Goal: Communication & Community: Answer question/provide support

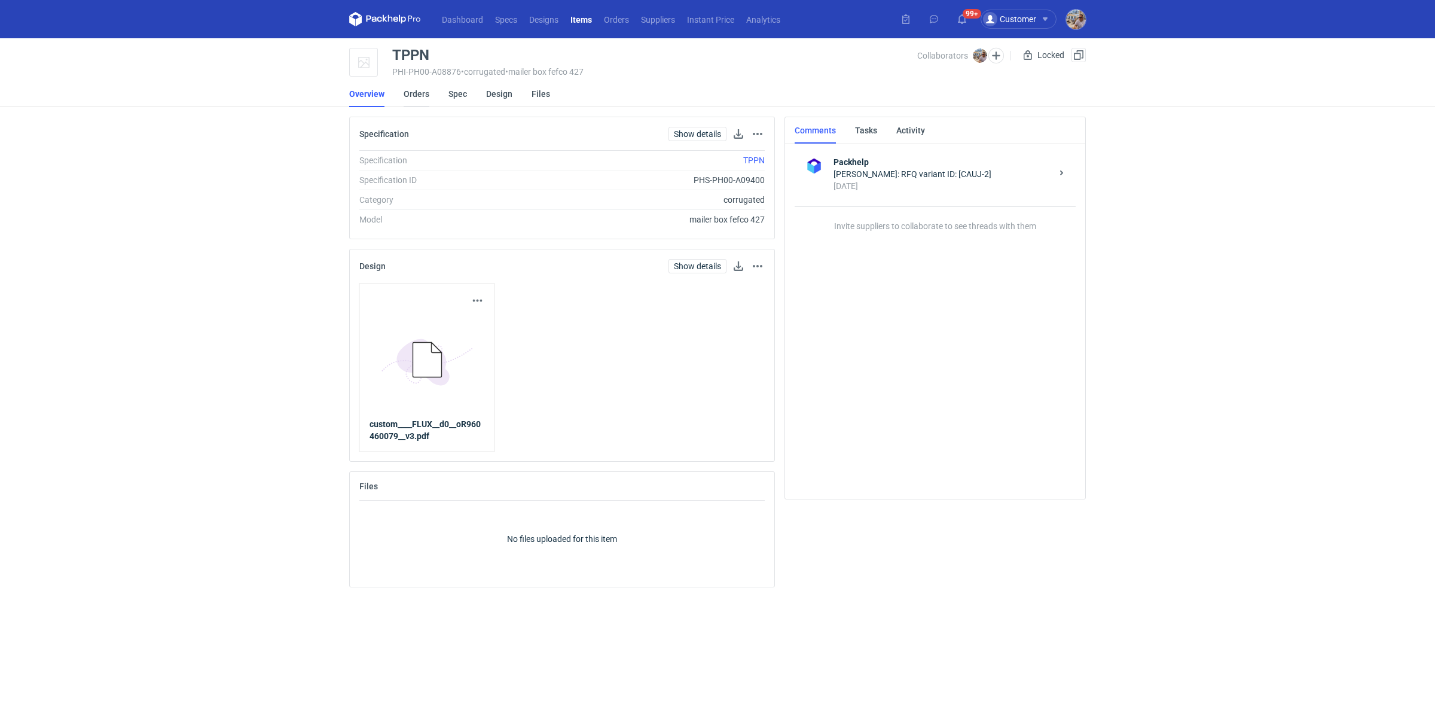
click at [426, 94] on link "Orders" at bounding box center [417, 94] width 26 height 26
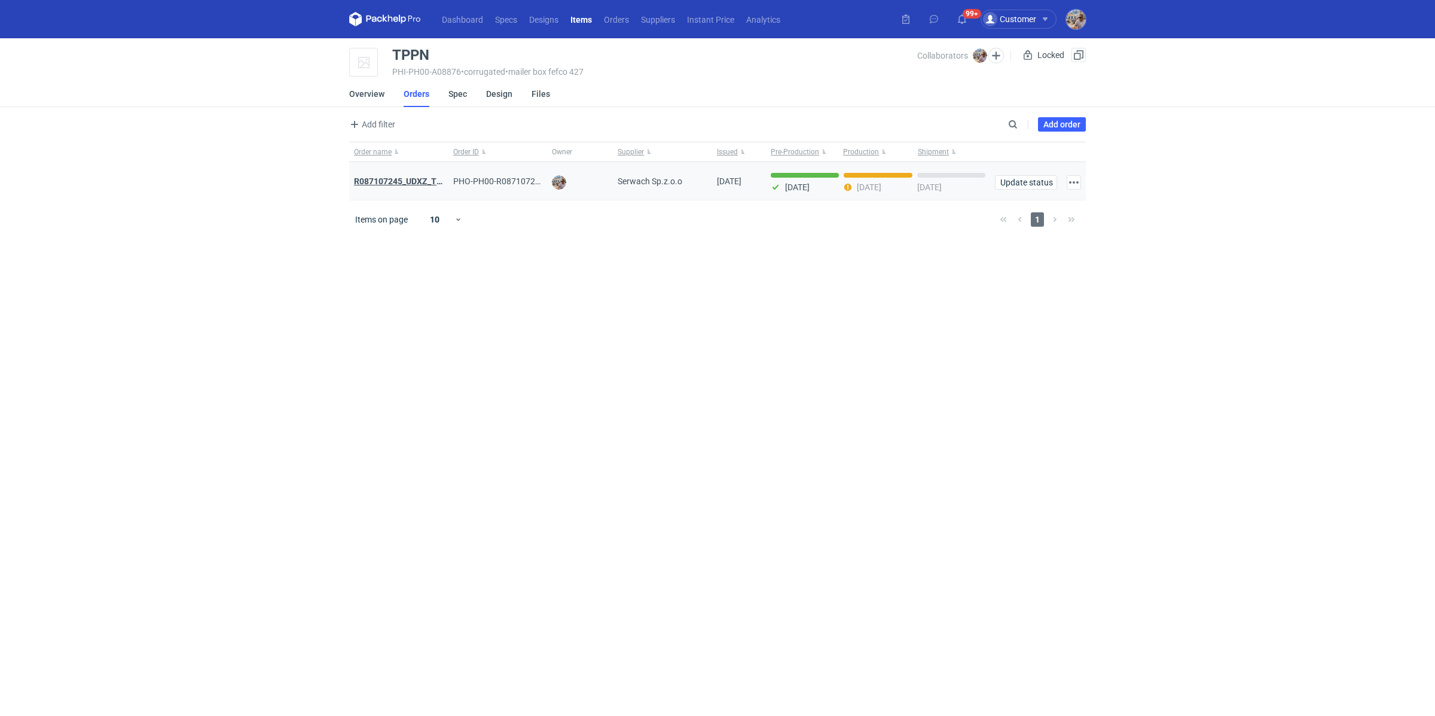
click at [420, 180] on strong "R087107245_UDXZ_TPPN" at bounding box center [403, 181] width 99 height 10
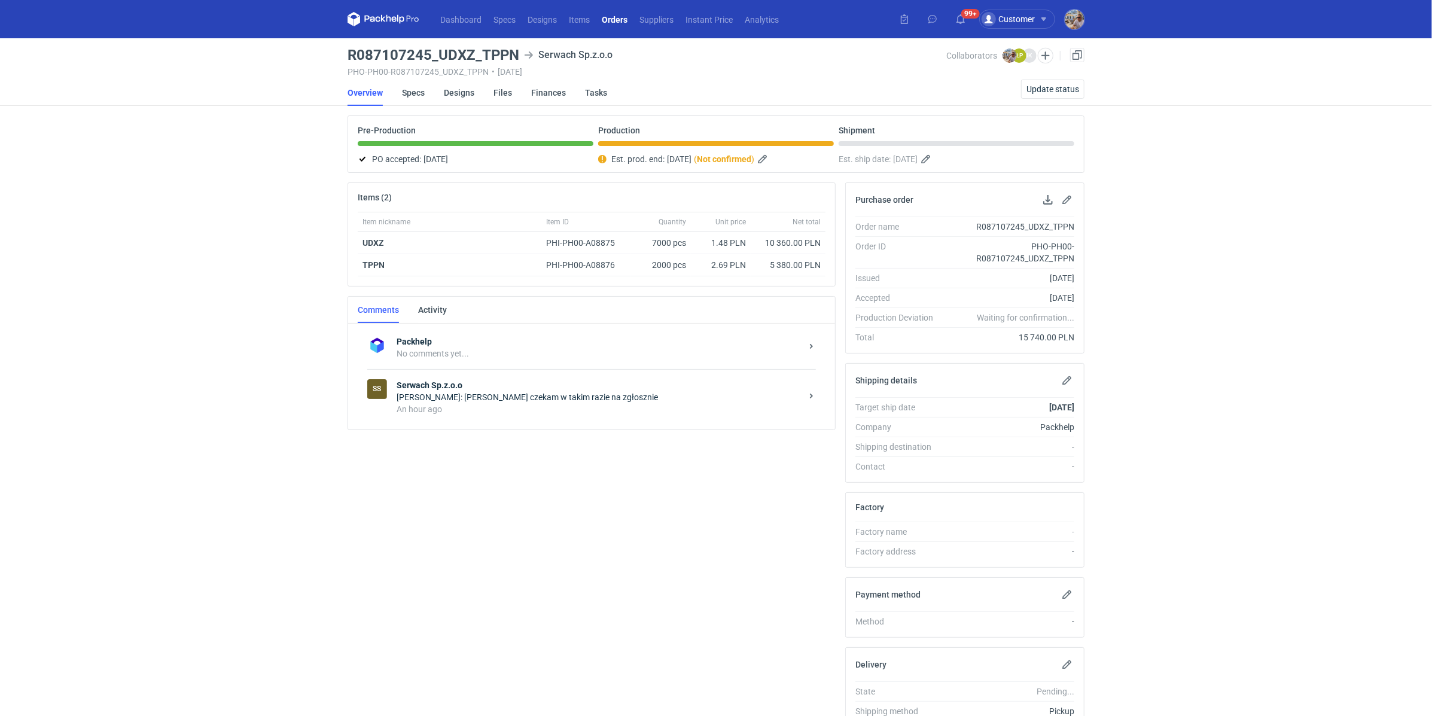
click at [447, 407] on div "An hour ago" at bounding box center [598, 409] width 405 height 12
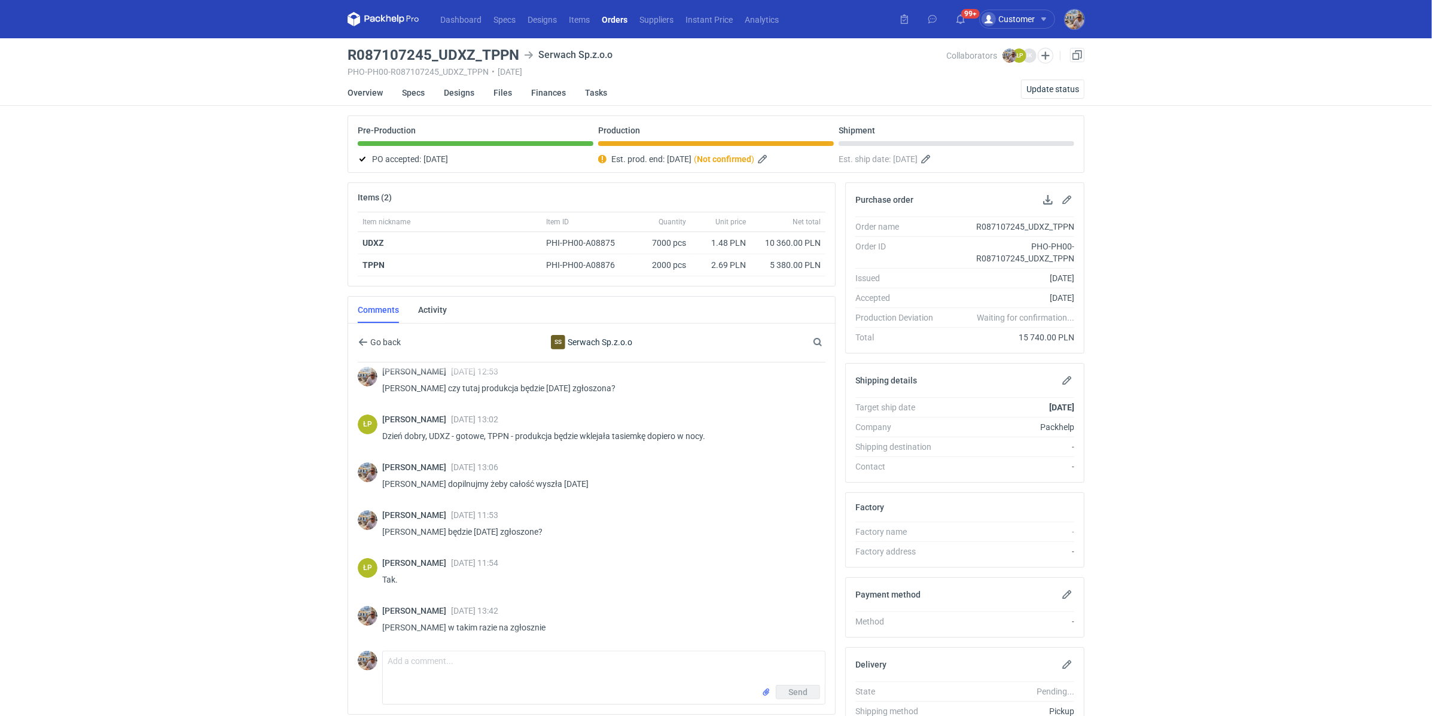
scroll to position [72, 0]
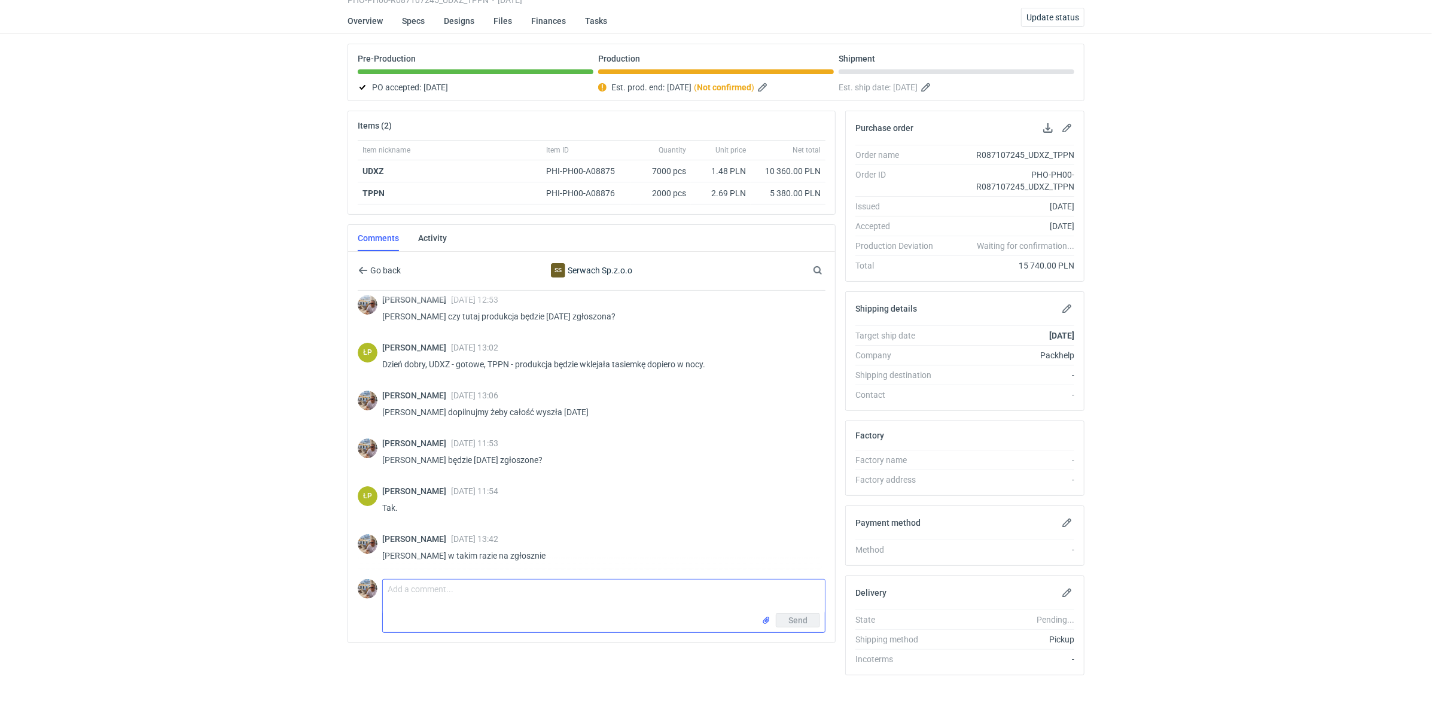
click at [451, 579] on textarea "Comment message" at bounding box center [604, 595] width 442 height 33
type textarea "Panie Łukaszu potrzebuje pilnie paletyzacji"
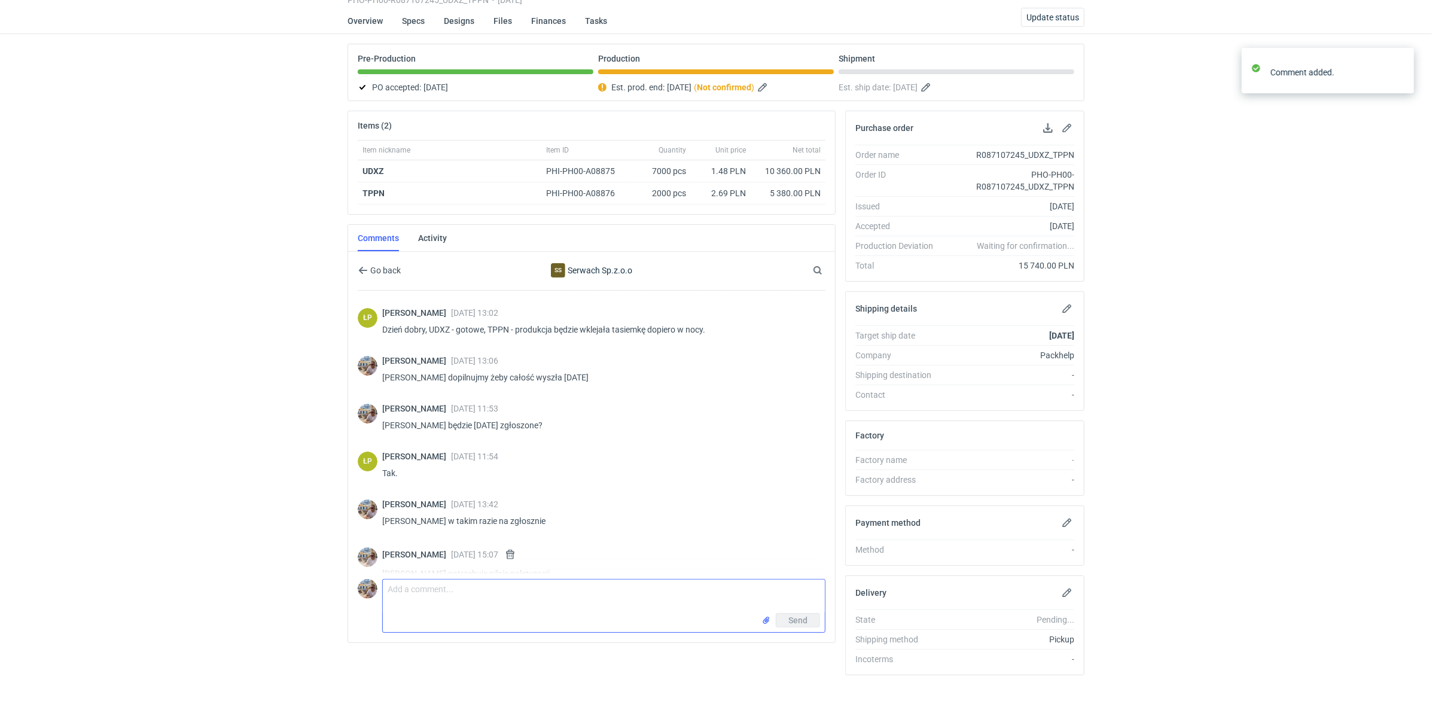
scroll to position [107, 0]
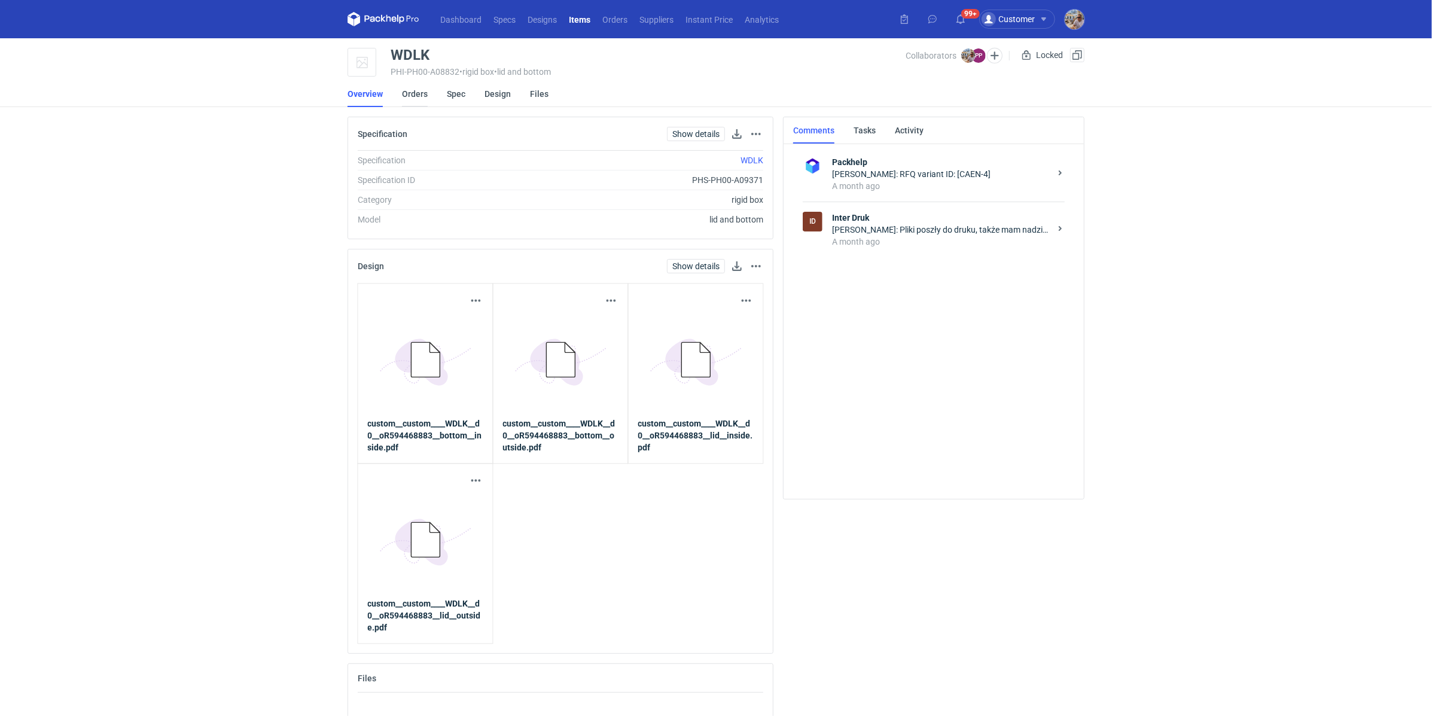
click at [417, 90] on link "Orders" at bounding box center [415, 94] width 26 height 26
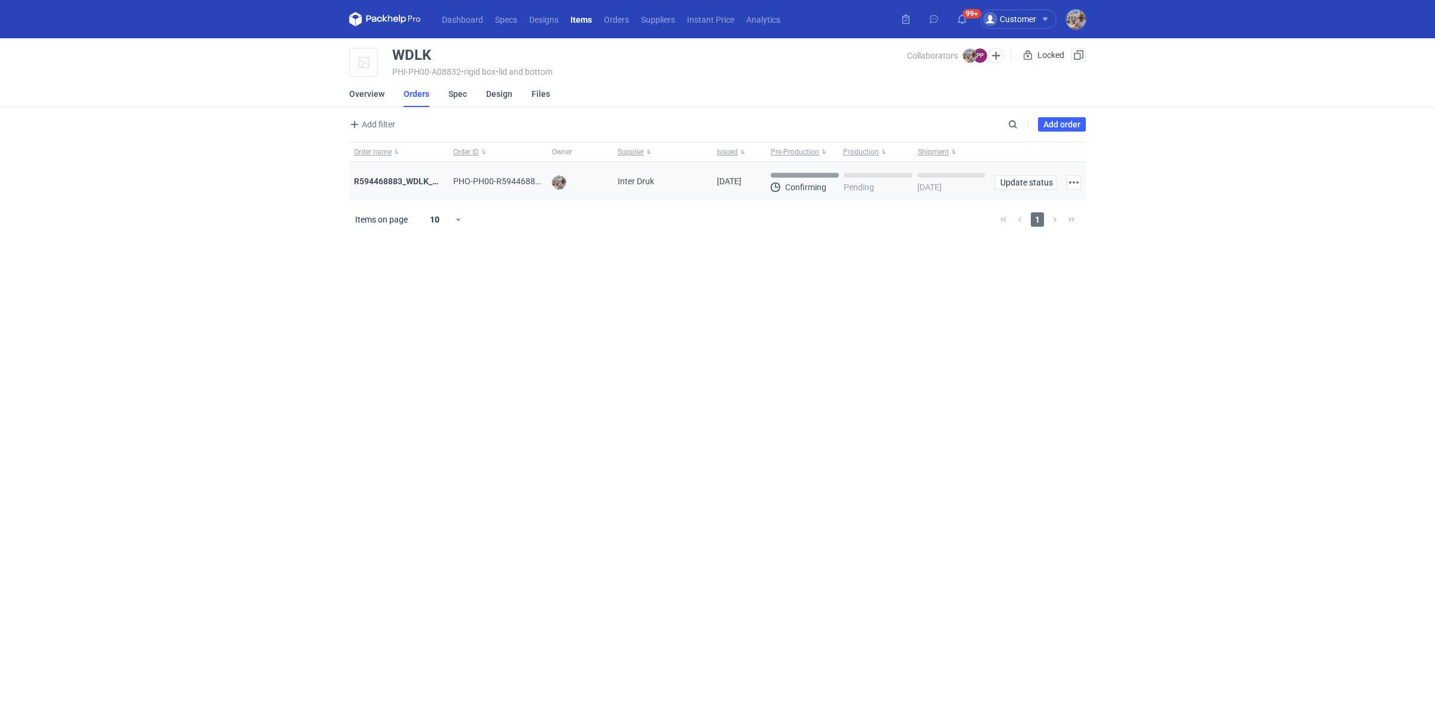
click at [422, 188] on div "R594468883_WDLK_RPCD" at bounding box center [398, 181] width 99 height 38
click at [422, 183] on strong "R594468883_WDLK_RPCD" at bounding box center [404, 181] width 100 height 10
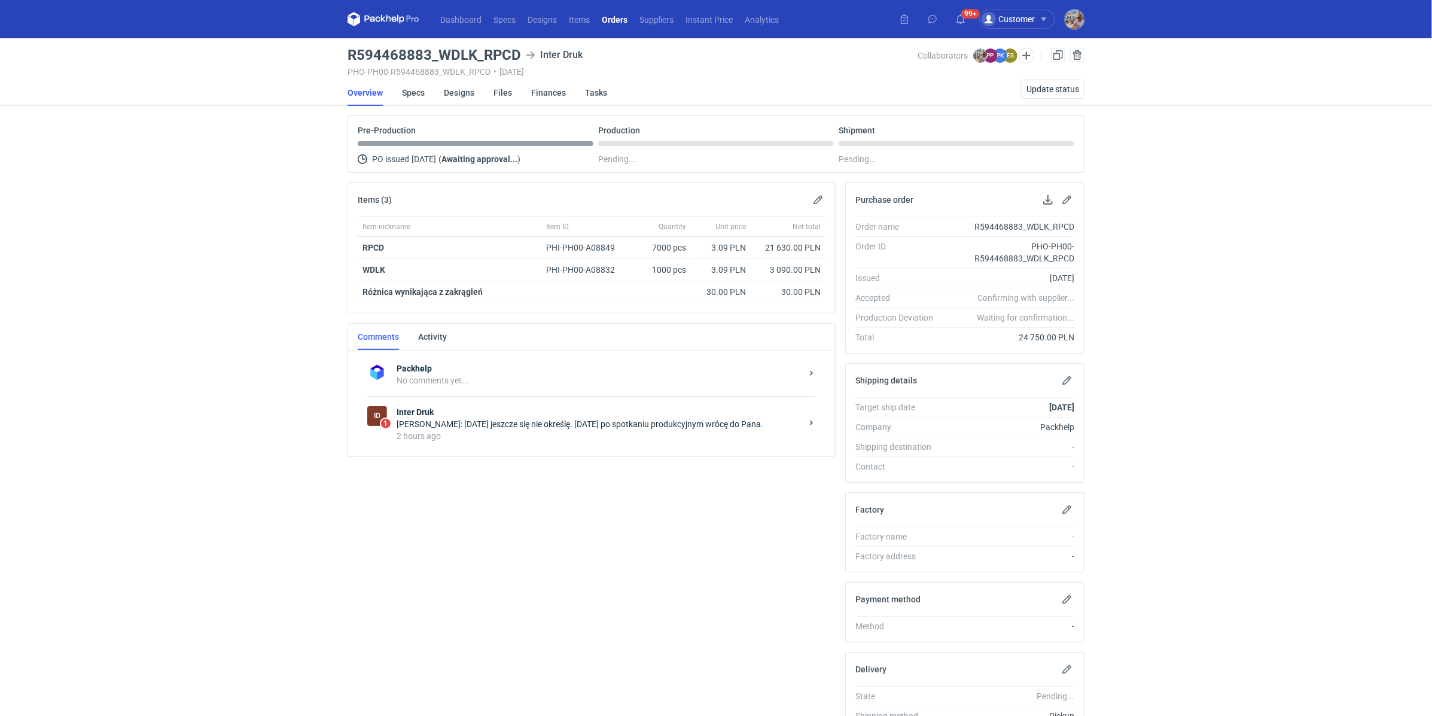
click at [529, 437] on div "2 hours ago" at bounding box center [598, 436] width 405 height 12
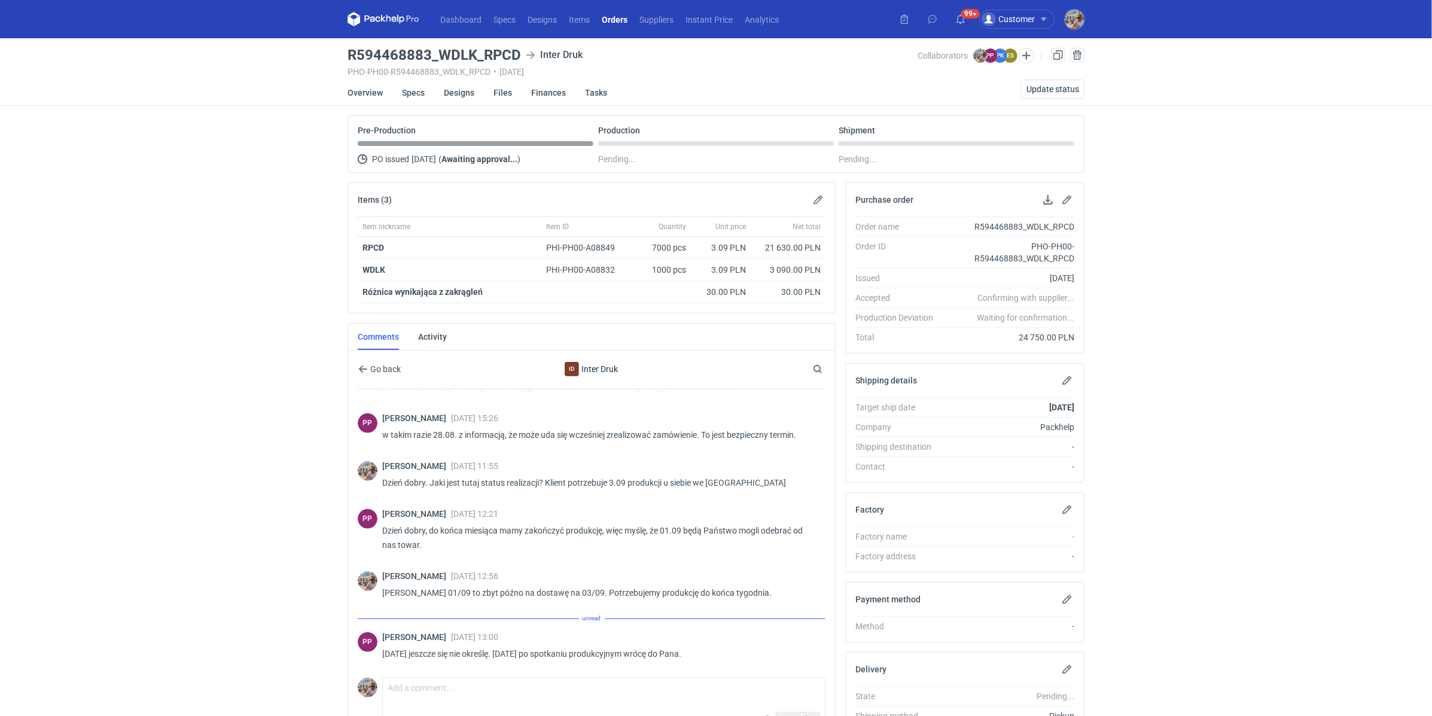
scroll to position [719, 0]
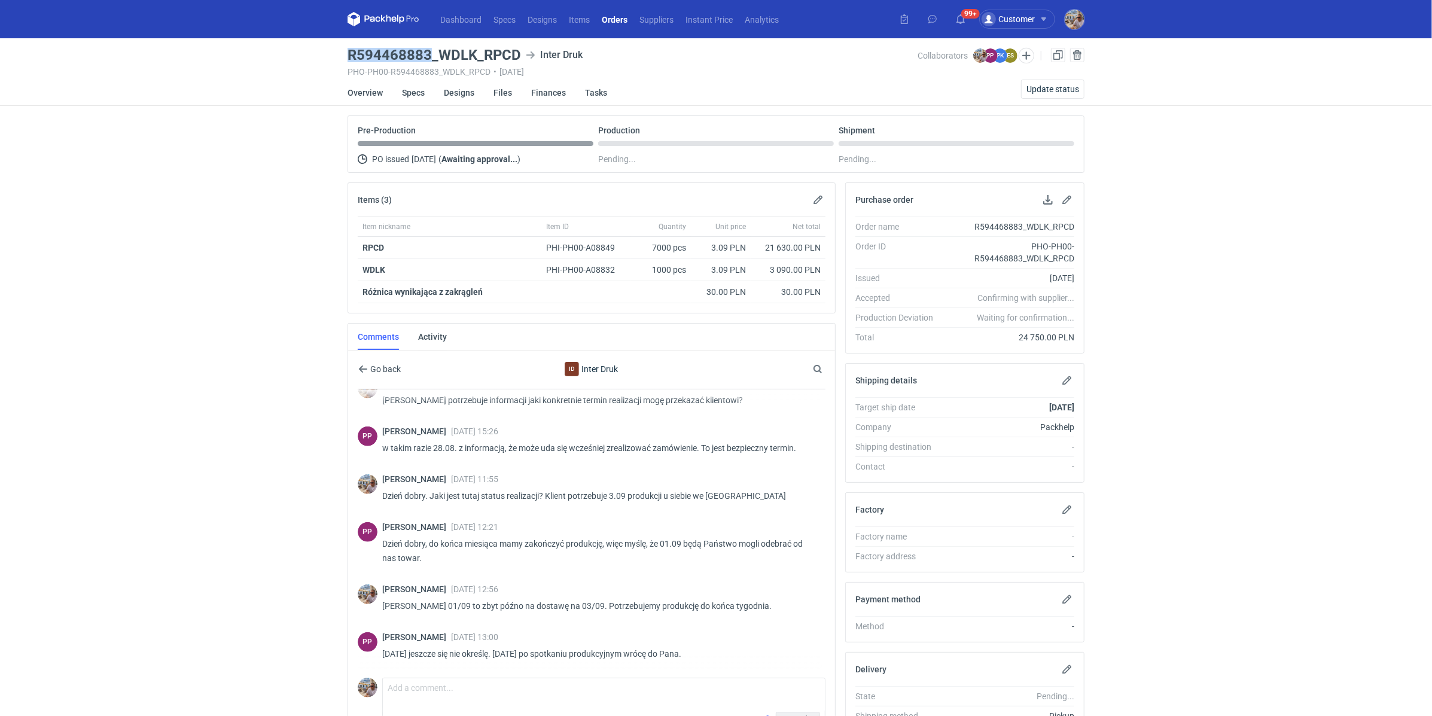
drag, startPoint x: 426, startPoint y: 53, endPoint x: 349, endPoint y: 50, distance: 77.2
click at [349, 50] on h3 "R594468883_WDLK_RPCD" at bounding box center [433, 55] width 173 height 14
copy h3 "R594468883"
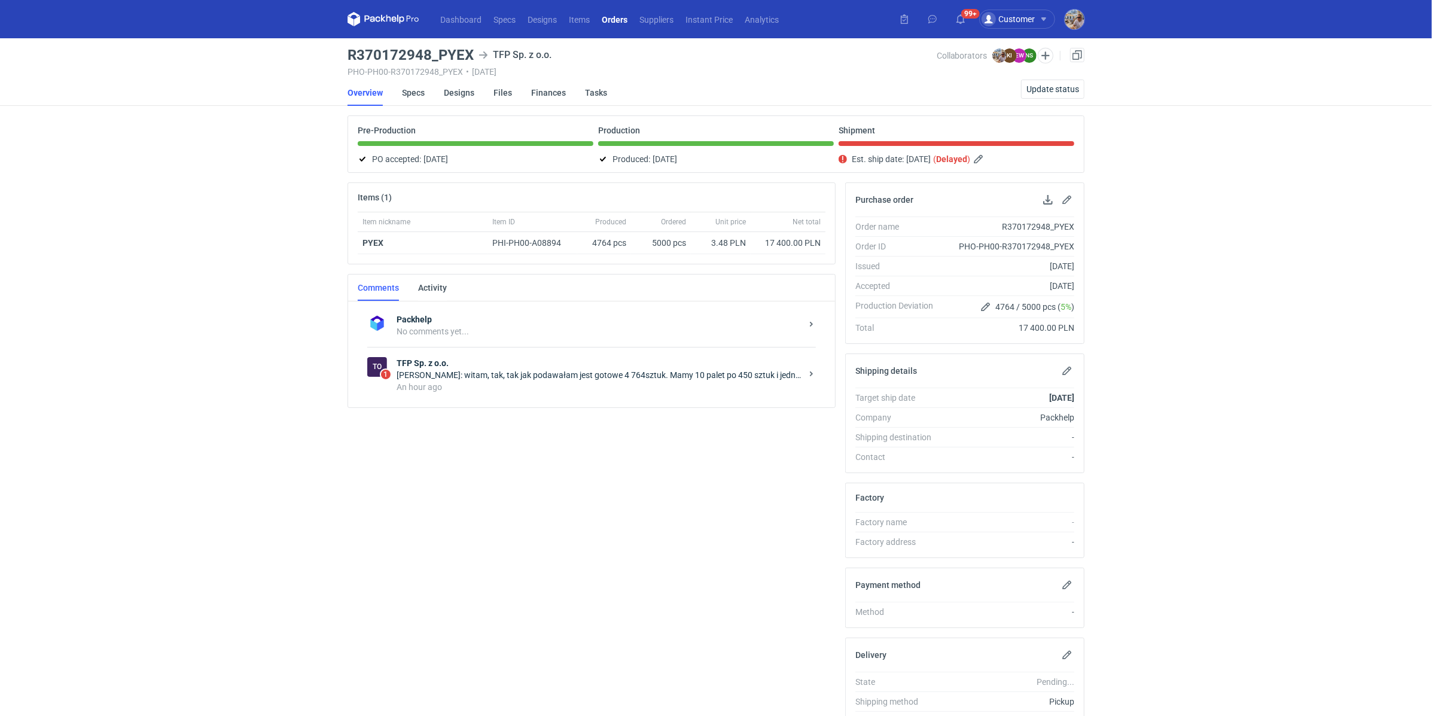
click at [548, 385] on div "An hour ago" at bounding box center [598, 387] width 405 height 12
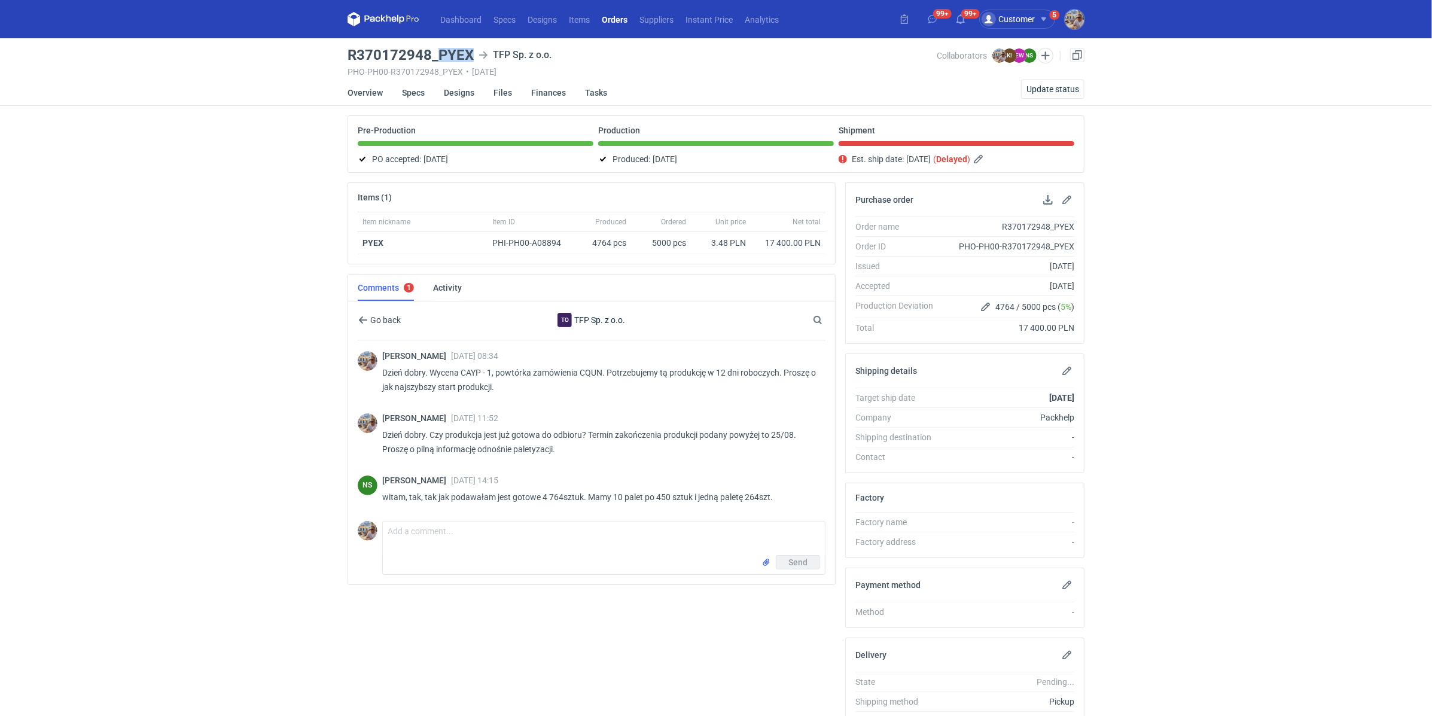
drag, startPoint x: 438, startPoint y: 53, endPoint x: 479, endPoint y: 53, distance: 41.3
click at [479, 53] on div "R370172948_PYEX TFP Sp. z o.o." at bounding box center [641, 55] width 589 height 14
copy h3 "PYEX"
click at [471, 62] on h3 "R370172948_PYEX" at bounding box center [410, 55] width 126 height 14
drag, startPoint x: 439, startPoint y: 56, endPoint x: 471, endPoint y: 51, distance: 32.0
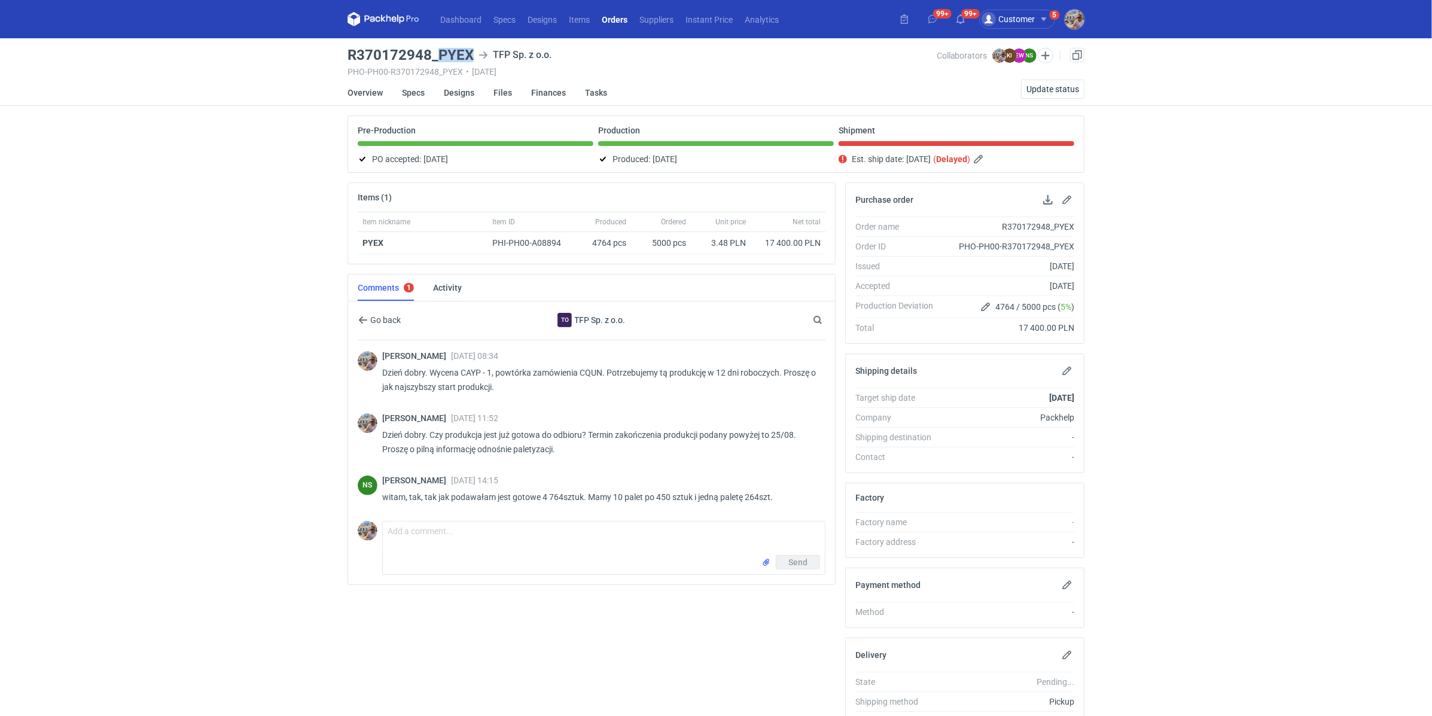
click at [471, 52] on h3 "R370172948_PYEX" at bounding box center [410, 55] width 126 height 14
copy h3 "PYEX"
click at [472, 538] on textarea "Comment message" at bounding box center [604, 537] width 442 height 33
paste textarea "[URL][DOMAIN_NAME]"
type textarea "Pani Natalio proszę o wypełnienie raportu kontroli jakości pod tym linkiem, bez…"
